Goal: Browse casually

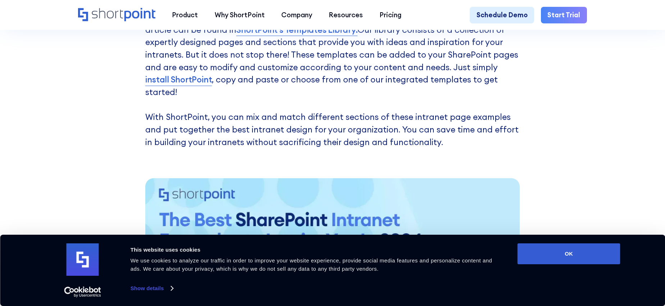
scroll to position [643, 0]
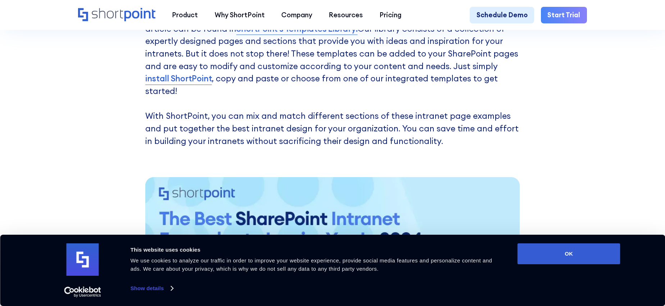
drag, startPoint x: 556, startPoint y: 256, endPoint x: 389, endPoint y: 205, distance: 174.0
click at [556, 256] on button "OK" at bounding box center [568, 253] width 103 height 21
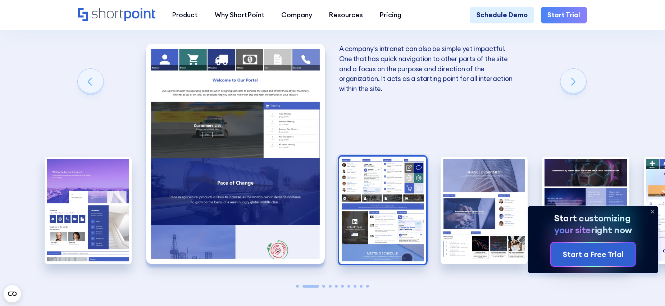
scroll to position [1161, 0]
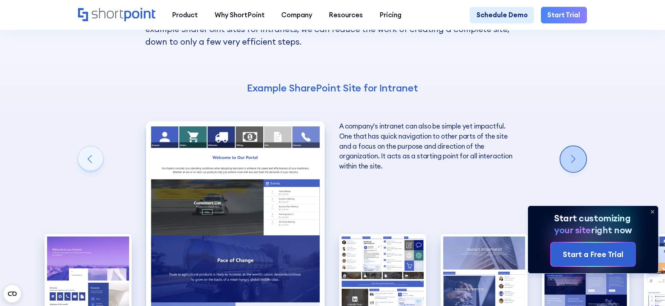
click at [571, 146] on div "Next slide" at bounding box center [573, 159] width 26 height 26
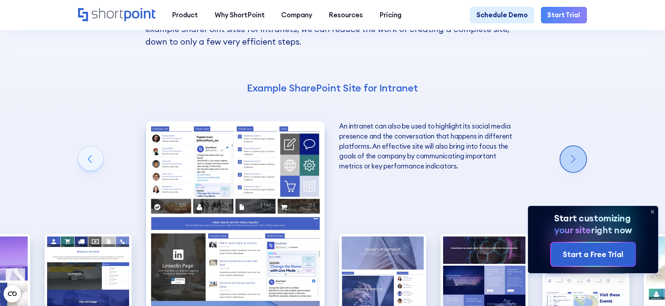
click at [571, 146] on div "Next slide" at bounding box center [573, 159] width 26 height 26
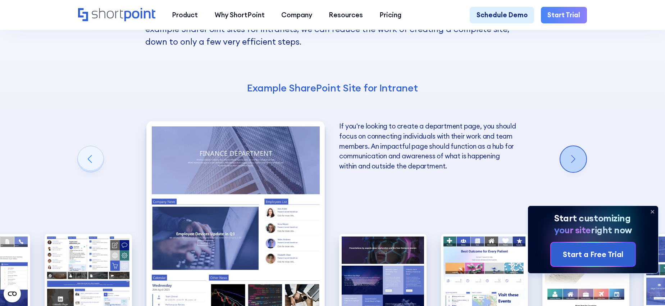
click at [571, 146] on div "Next slide" at bounding box center [573, 159] width 26 height 26
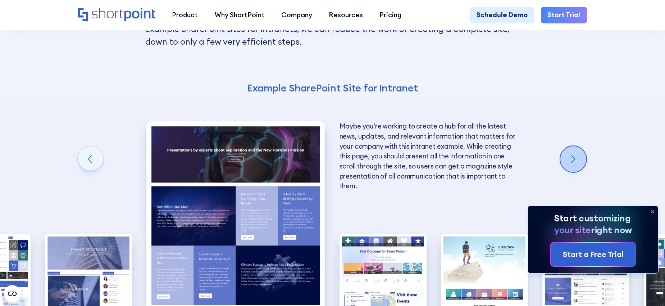
click at [571, 146] on div "Next slide" at bounding box center [573, 159] width 26 height 26
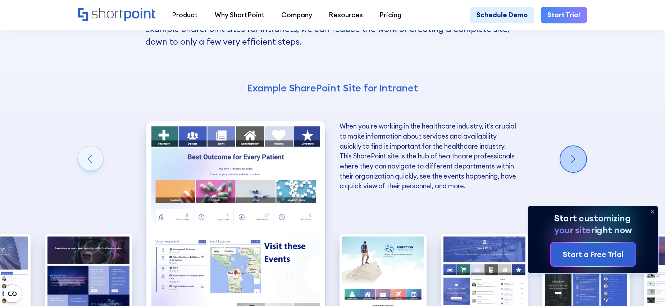
click at [571, 146] on div "Next slide" at bounding box center [573, 159] width 26 height 26
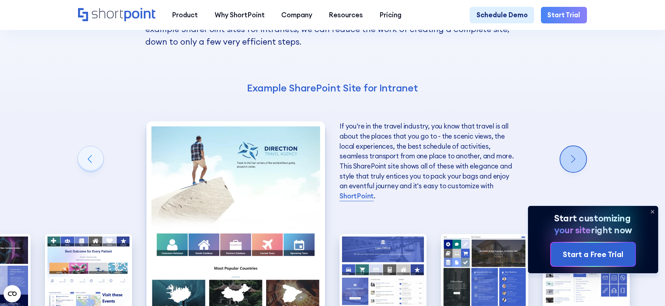
click at [571, 146] on div "Next slide" at bounding box center [573, 159] width 26 height 26
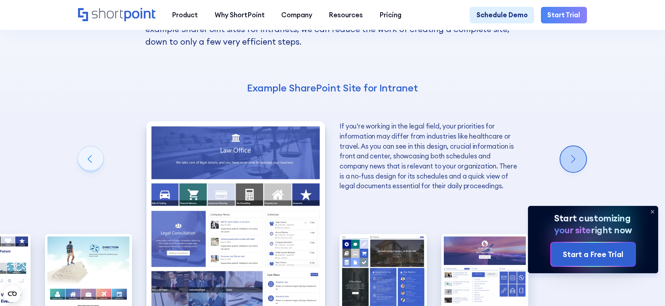
click at [571, 146] on div "Next slide" at bounding box center [573, 159] width 26 height 26
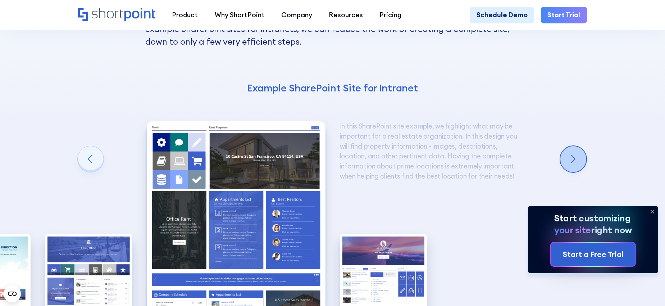
click at [571, 146] on div "Next slide" at bounding box center [573, 159] width 26 height 26
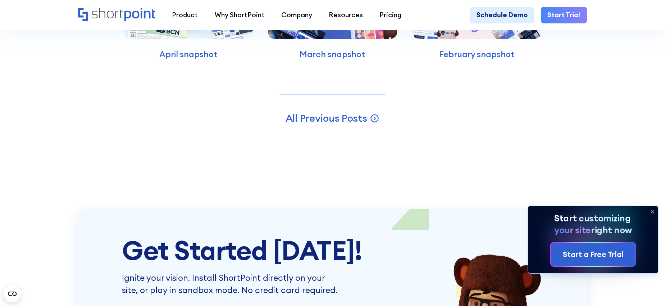
scroll to position [2247, 0]
